Goal: Task Accomplishment & Management: Complete application form

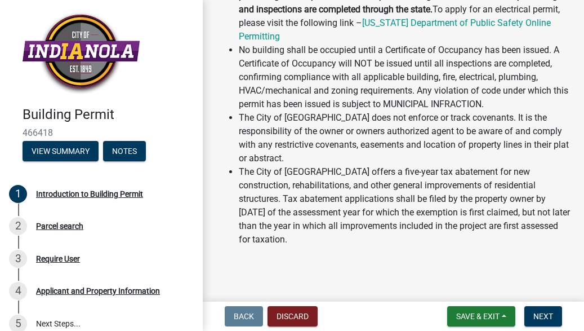
scroll to position [103, 0]
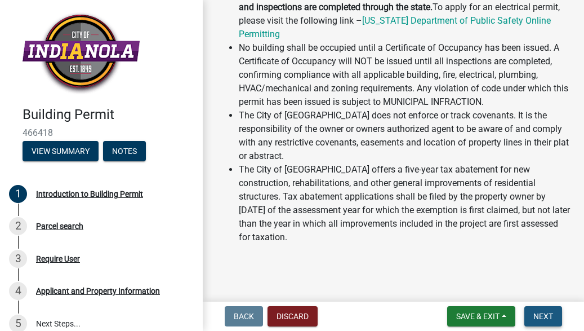
click at [551, 317] on span "Next" at bounding box center [543, 315] width 20 height 9
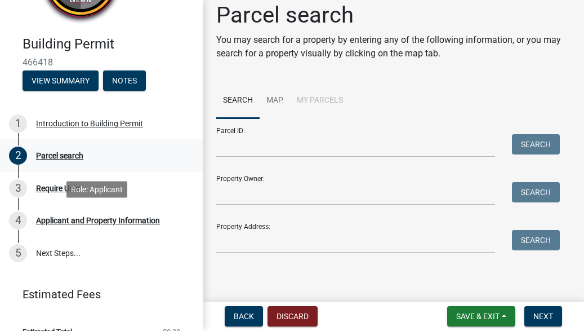
scroll to position [88, 0]
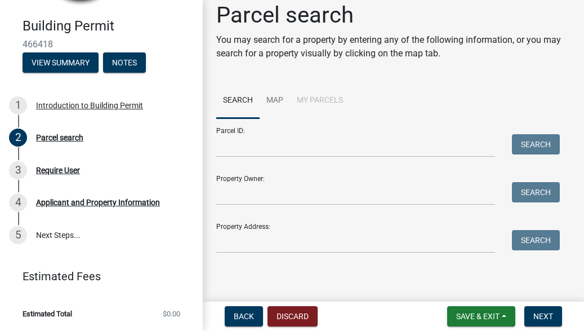
click at [252, 228] on div "Property Address: Search" at bounding box center [385, 233] width 338 height 39
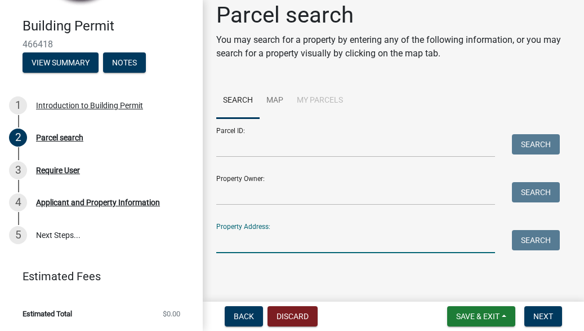
click at [246, 237] on input "Property Address:" at bounding box center [355, 241] width 279 height 23
type input "1306 n 9th st"
click at [537, 242] on button "Search" at bounding box center [536, 240] width 48 height 20
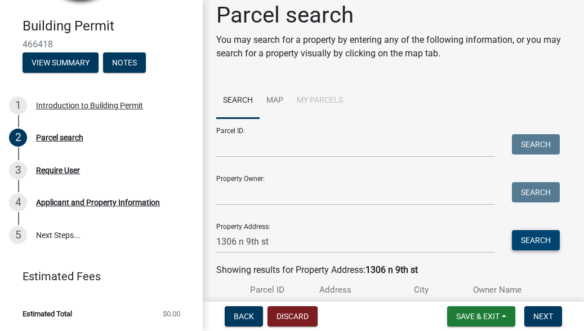
scroll to position [117, 0]
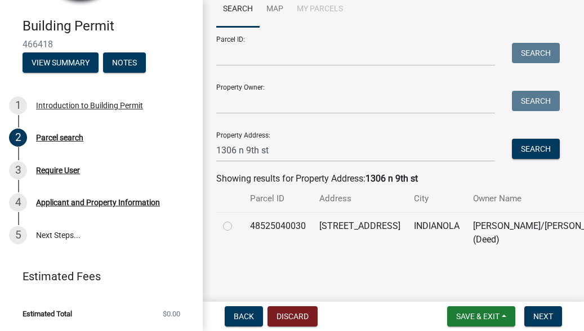
click at [221, 212] on td at bounding box center [229, 232] width 27 height 41
click at [237, 219] on label at bounding box center [237, 219] width 0 height 0
click at [237, 219] on input "radio" at bounding box center [240, 222] width 7 height 7
radio input "true"
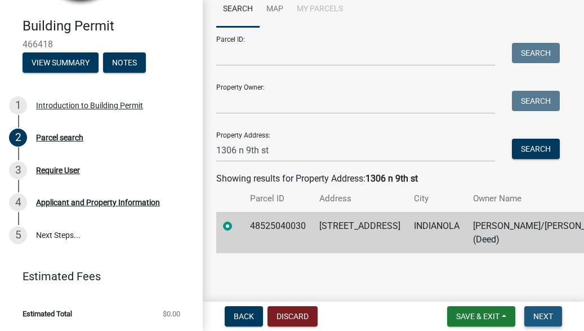
click at [546, 315] on span "Next" at bounding box center [543, 315] width 20 height 9
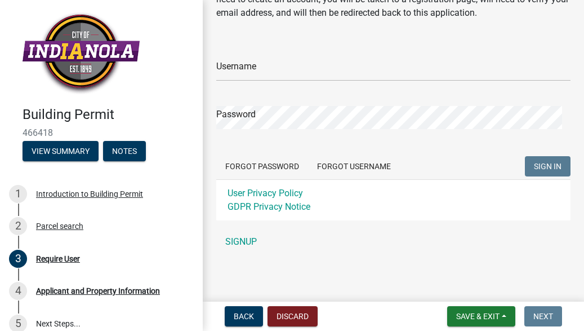
scroll to position [78, 0]
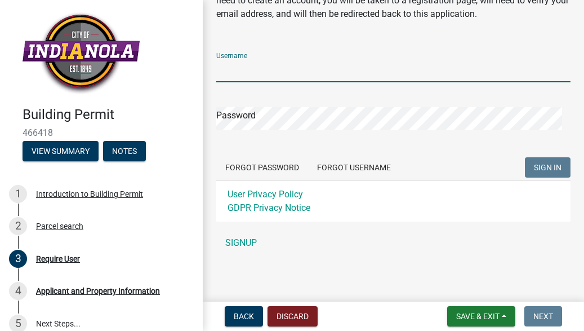
click at [259, 79] on input "Username" at bounding box center [393, 70] width 354 height 23
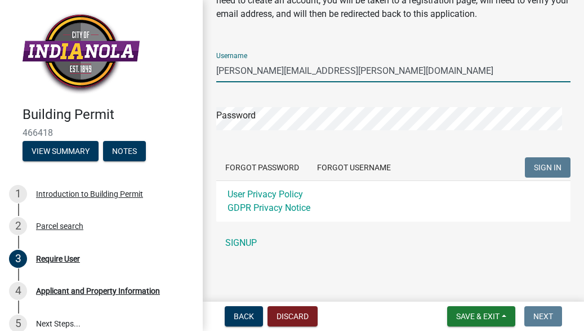
type input "[PERSON_NAME][EMAIL_ADDRESS][PERSON_NAME][DOMAIN_NAME]"
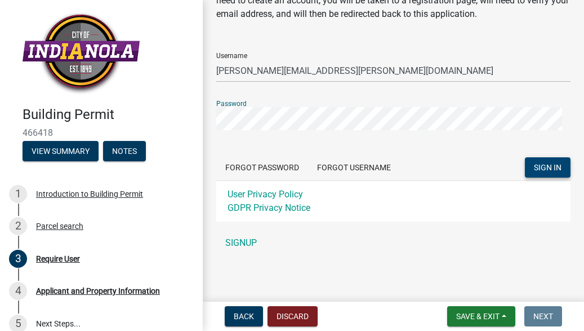
click at [536, 168] on span "SIGN IN" at bounding box center [548, 167] width 28 height 9
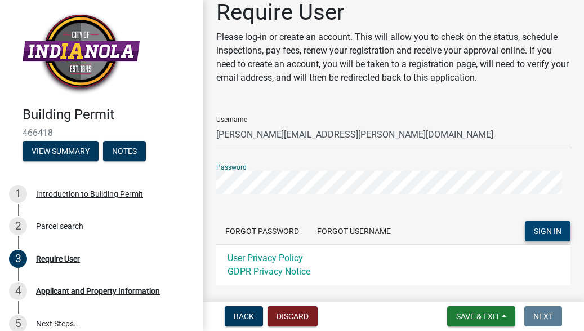
scroll to position [15, 0]
click at [546, 230] on span "SIGN IN" at bounding box center [548, 230] width 28 height 9
click at [525, 220] on button "SIGN IN" at bounding box center [548, 230] width 46 height 20
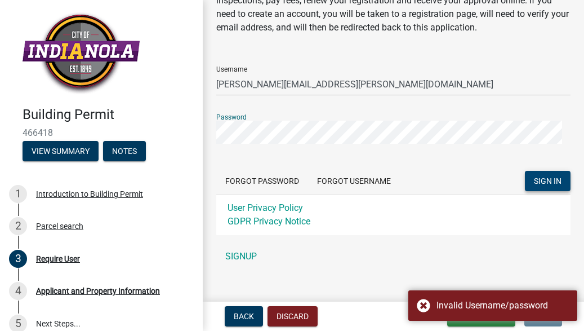
scroll to position [79, 0]
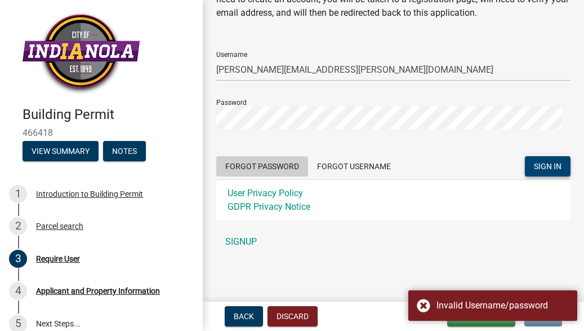
click at [277, 158] on button "Forgot Password" at bounding box center [262, 166] width 92 height 20
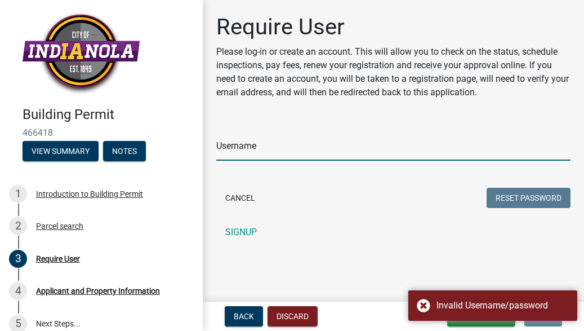
click at [241, 146] on input "Username" at bounding box center [393, 148] width 354 height 23
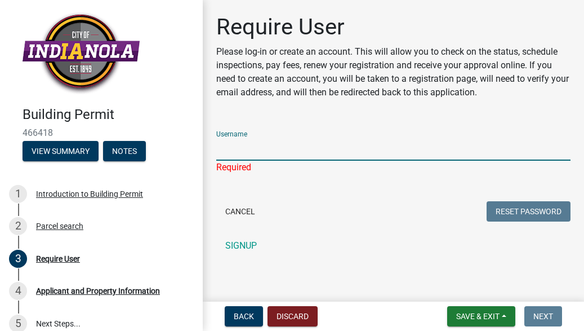
click at [271, 155] on input "Username" at bounding box center [393, 148] width 354 height 23
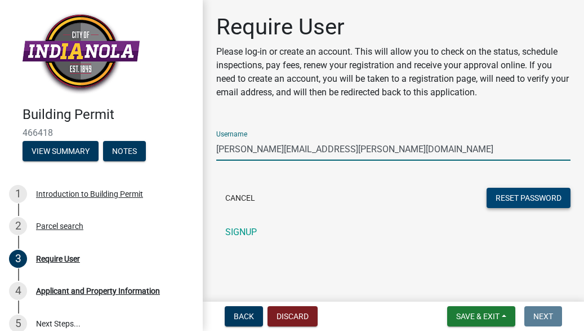
type input "[PERSON_NAME][EMAIL_ADDRESS][PERSON_NAME][DOMAIN_NAME]"
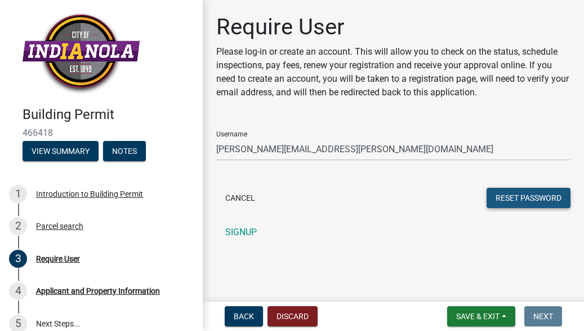
click at [492, 201] on button "Reset Password" at bounding box center [529, 198] width 84 height 20
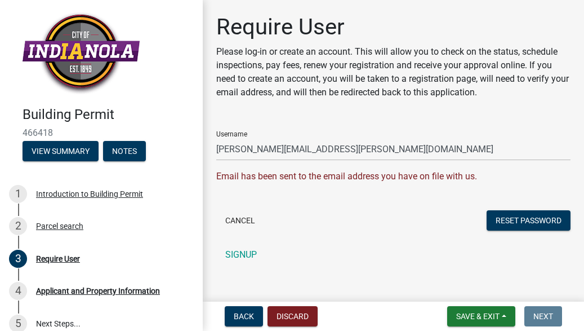
click at [390, 199] on form "Username [PERSON_NAME][EMAIL_ADDRESS][PERSON_NAME][DOMAIN_NAME] Email has been …" at bounding box center [393, 178] width 354 height 112
